Goal: Information Seeking & Learning: Understand process/instructions

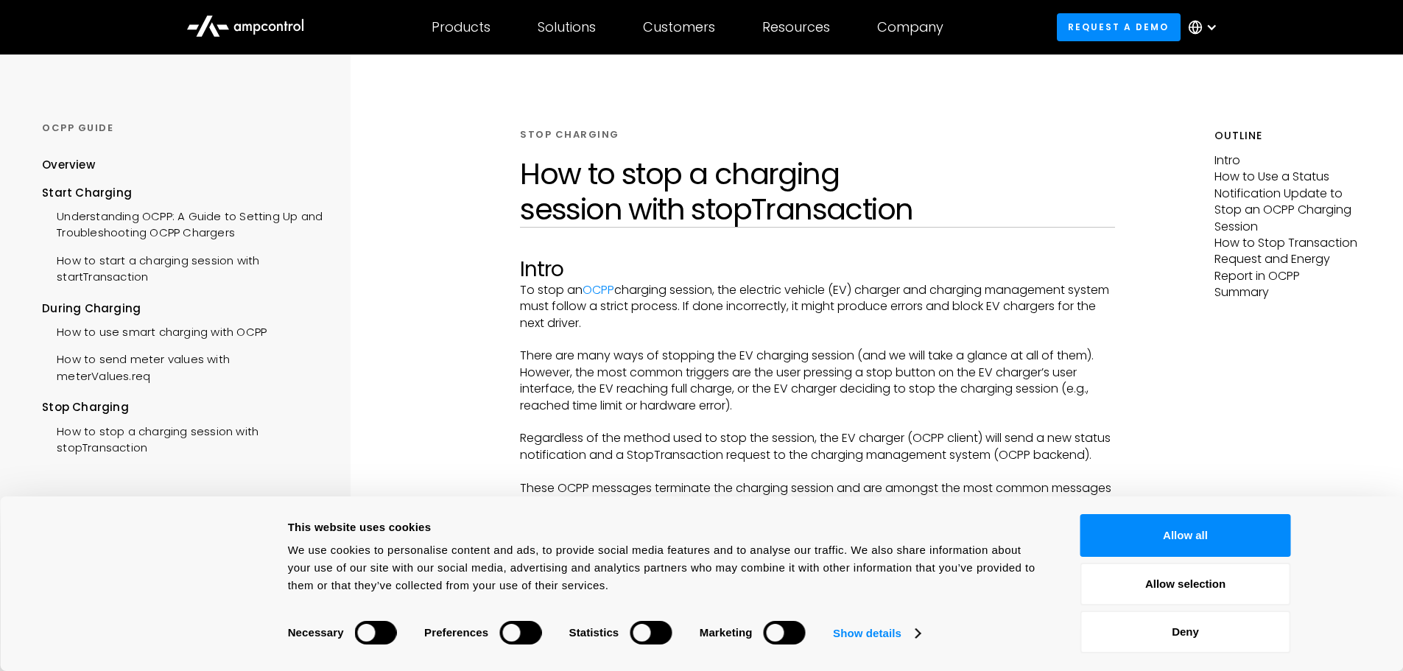
click at [1206, 511] on div "Consent Details [#IABV2SETTINGS#] About This website uses cookies We use cookie…" at bounding box center [701, 584] width 1403 height 175
click at [1140, 542] on button "Allow all" at bounding box center [1186, 535] width 211 height 43
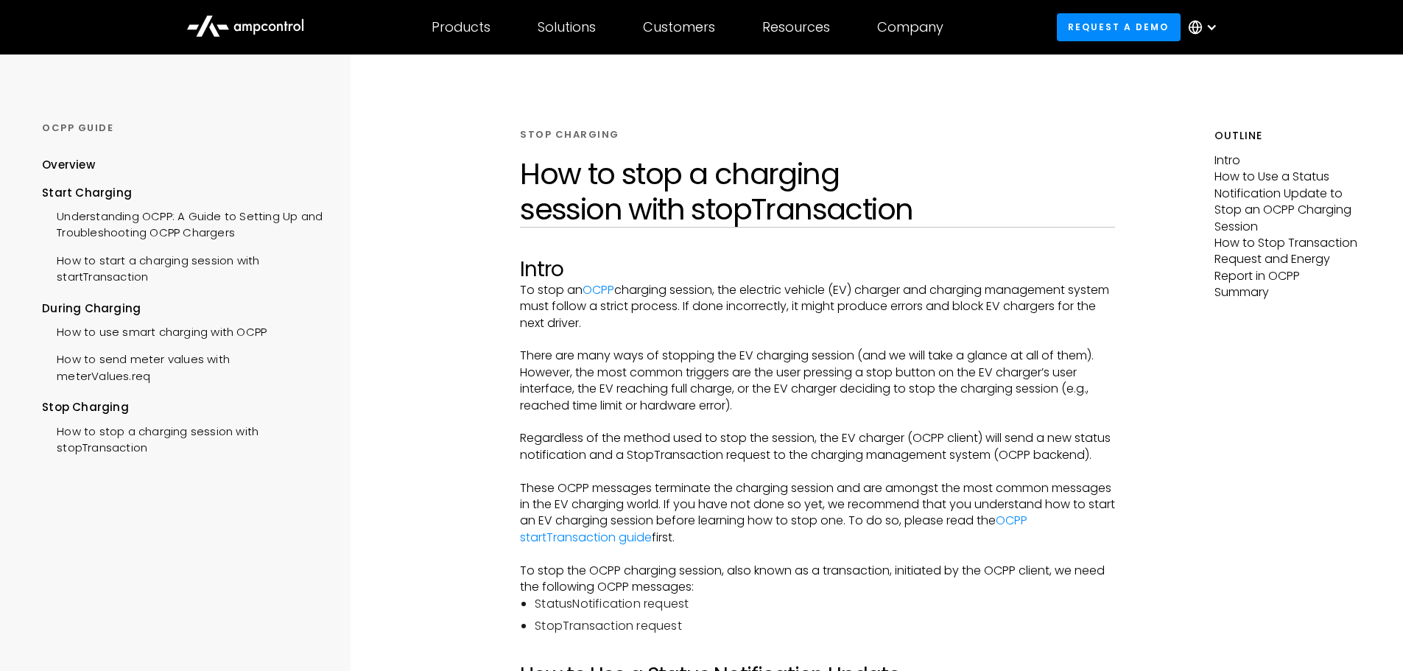
click at [608, 301] on p "To stop an OCPP charging session, the electric vehicle (EV) charger and chargin…" at bounding box center [817, 306] width 595 height 49
drag, startPoint x: 561, startPoint y: 303, endPoint x: 706, endPoint y: 307, distance: 144.5
click at [704, 308] on p "To stop an OCPP charging session, the electric vehicle (EV) charger and chargin…" at bounding box center [817, 306] width 595 height 49
click at [706, 307] on p "To stop an OCPP charging session, the electric vehicle (EV) charger and chargin…" at bounding box center [817, 306] width 595 height 49
click at [797, 329] on p "To stop an OCPP charging session, the electric vehicle (EV) charger and chargin…" at bounding box center [817, 306] width 595 height 49
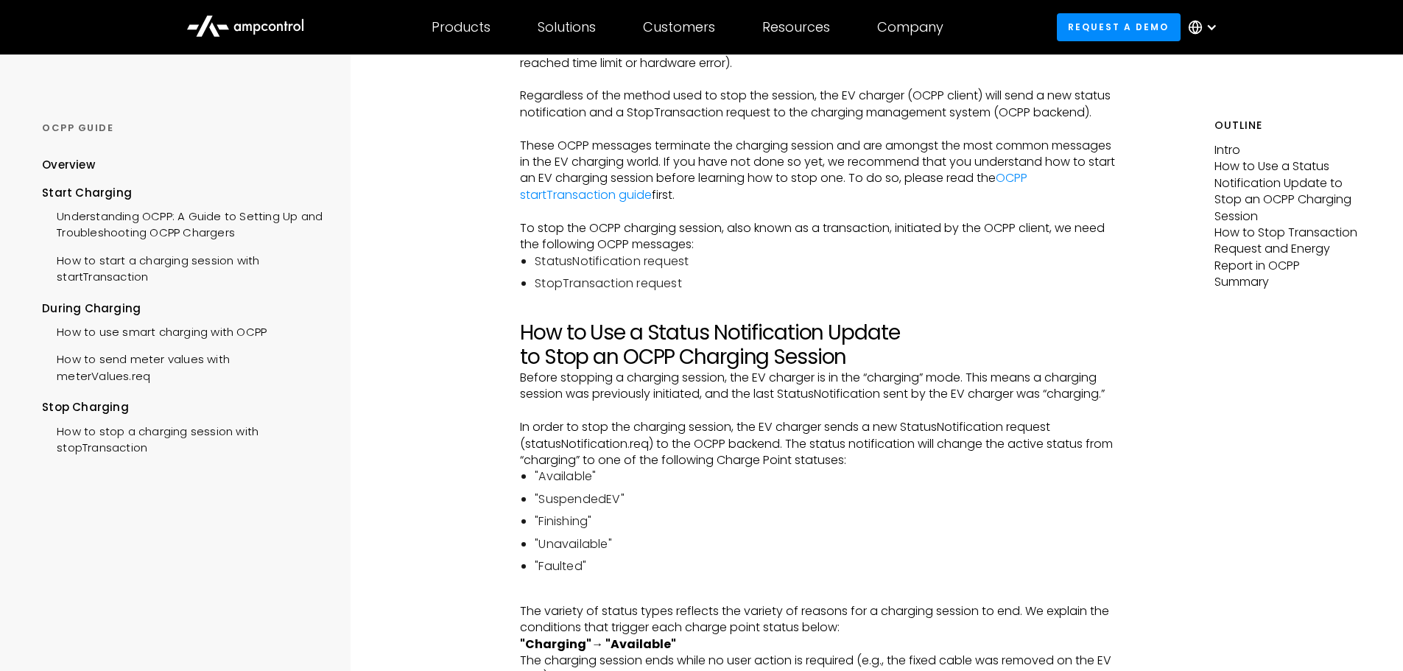
scroll to position [368, 0]
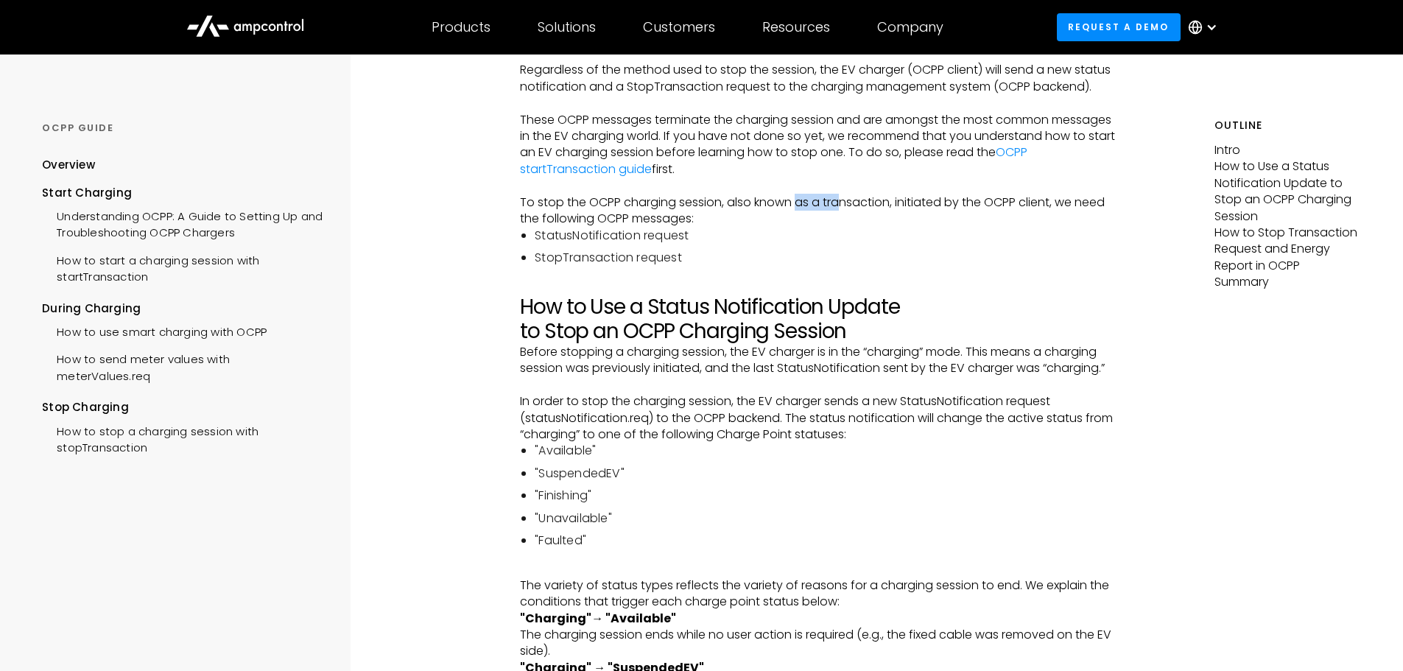
drag, startPoint x: 799, startPoint y: 217, endPoint x: 841, endPoint y: 227, distance: 43.1
click at [841, 227] on p "To stop the OCPP charging session, also known as a transaction, initiated by th…" at bounding box center [817, 210] width 595 height 33
click at [842, 226] on p "To stop the OCPP charging session, also known as a transaction, initiated by th…" at bounding box center [817, 210] width 595 height 33
click at [845, 220] on p "To stop the OCPP charging session, also known as a transaction, initiated by th…" at bounding box center [817, 210] width 595 height 33
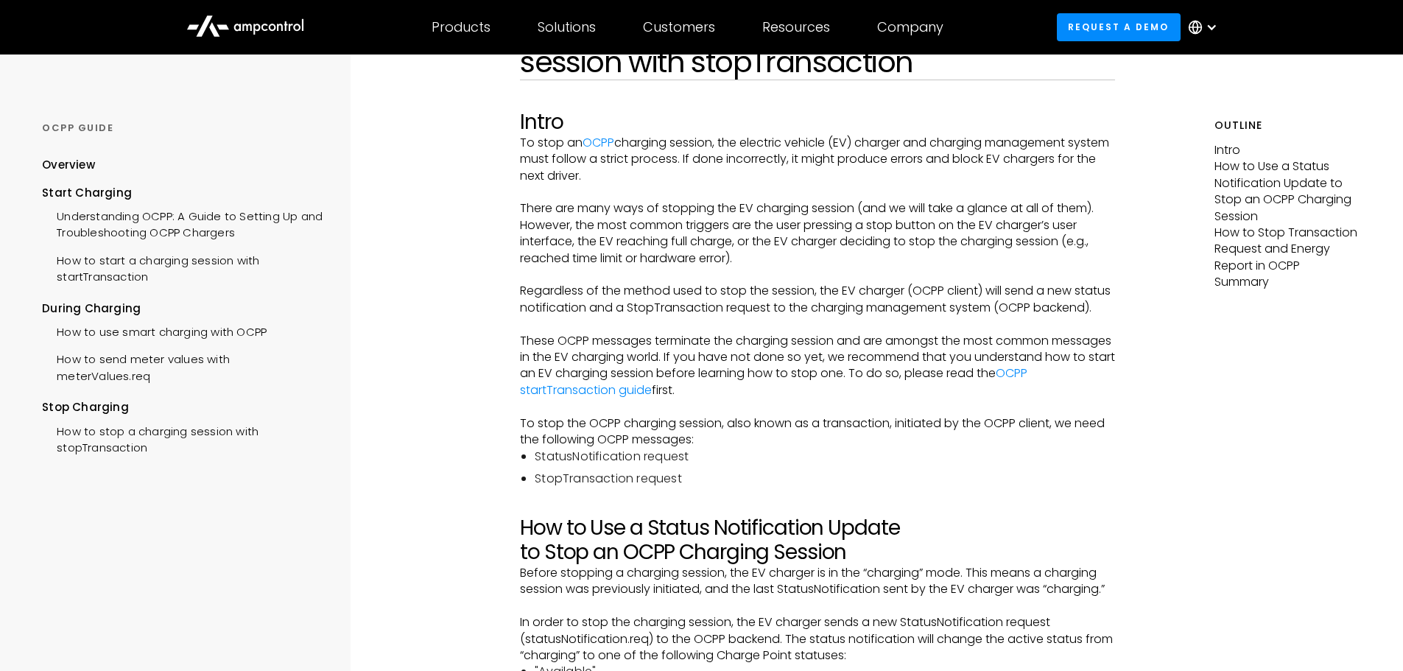
scroll to position [0, 0]
